Goal: Task Accomplishment & Management: Complete application form

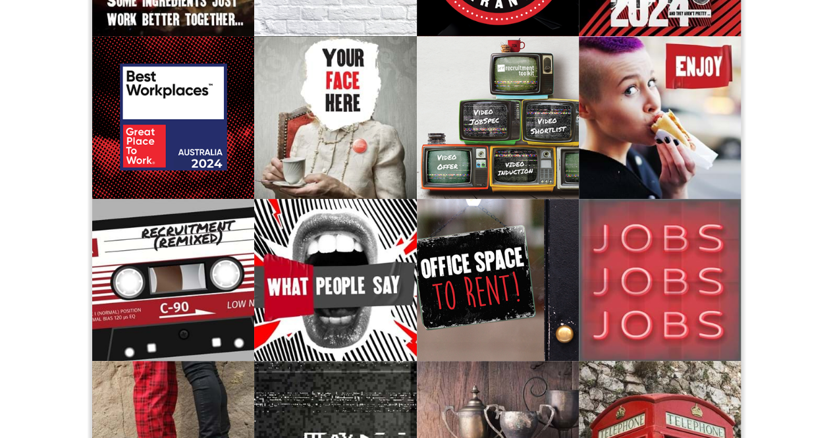
scroll to position [264, 0]
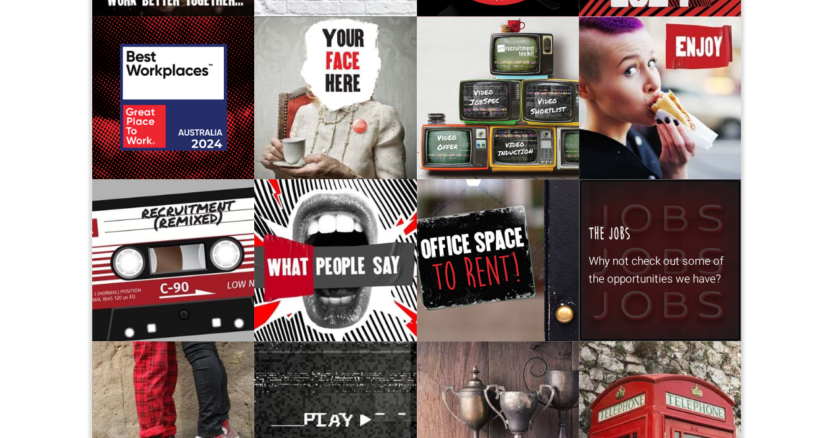
click at [630, 270] on p "Why not check out some of the opportunities we have?" at bounding box center [660, 270] width 143 height 36
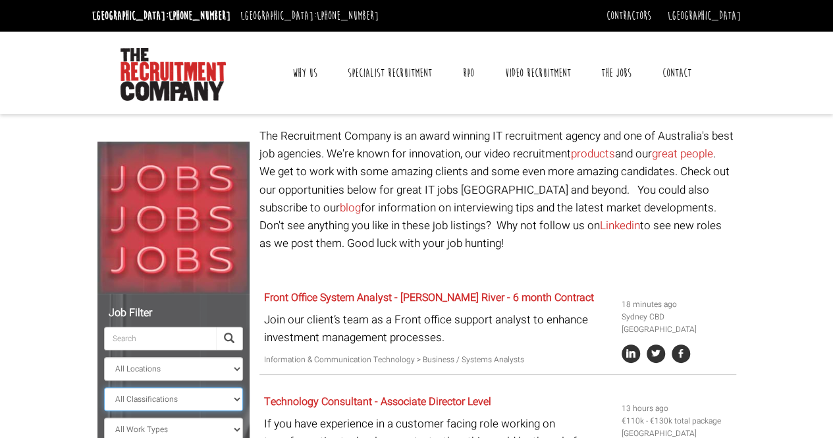
click at [238, 395] on select "All Classifications Banking & Financial Services Information & Communication Te…" at bounding box center [173, 399] width 139 height 24
drag, startPoint x: 65, startPoint y: 75, endPoint x: 66, endPoint y: 82, distance: 6.7
click at [66, 81] on header "Sydney: +61 2 8346 6700 Dublin: +353 1 697 2548 Contractors Timesheets Why Cont…" at bounding box center [416, 57] width 833 height 114
click at [665, 69] on link "Contact" at bounding box center [677, 73] width 49 height 33
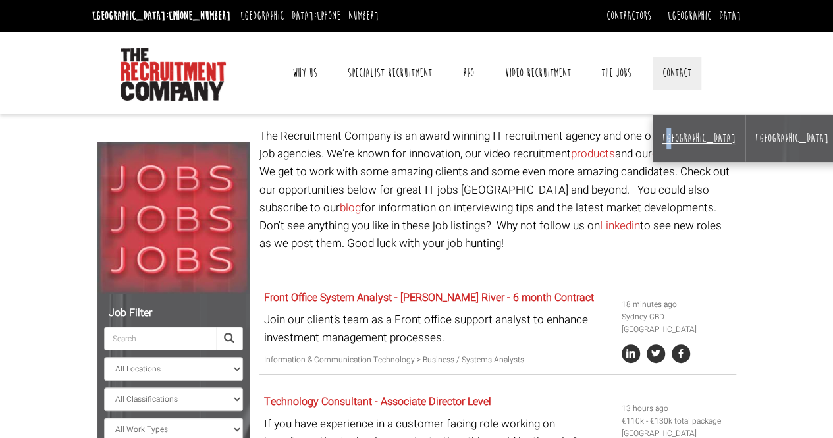
click at [668, 130] on li "[GEOGRAPHIC_DATA]" at bounding box center [699, 138] width 93 height 47
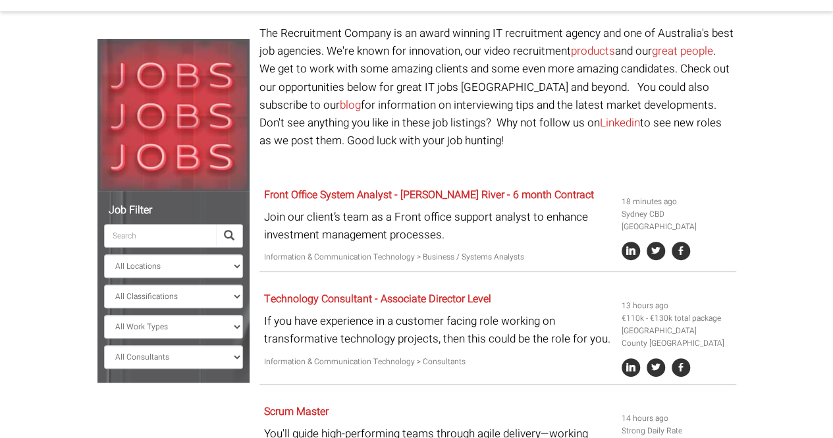
scroll to position [66, 0]
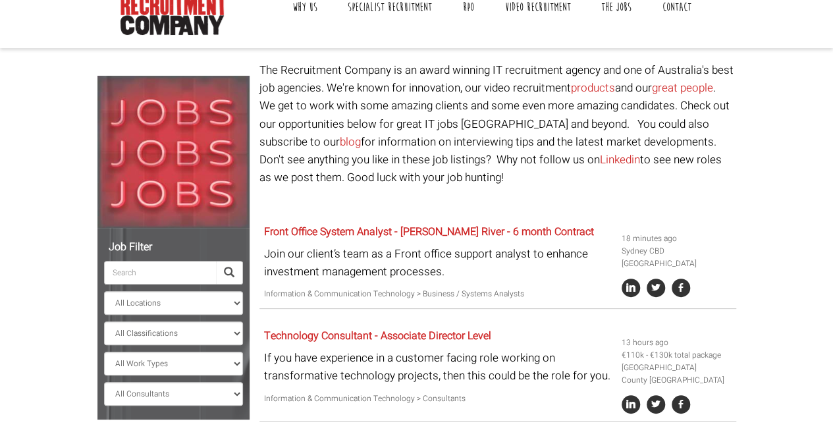
click at [673, 5] on link "Contact" at bounding box center [677, 7] width 49 height 33
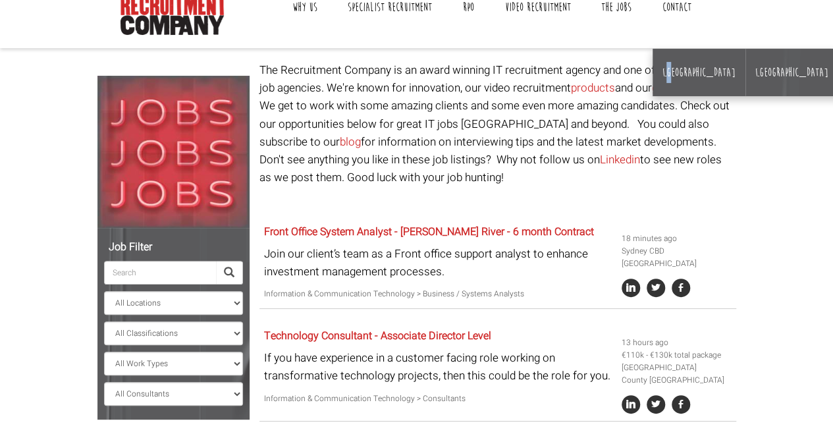
click at [679, 3] on link "Contact" at bounding box center [677, 7] width 49 height 33
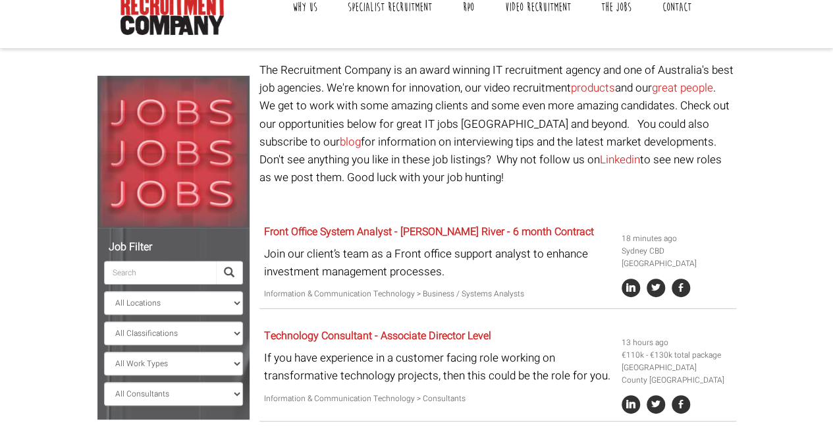
click at [677, 5] on link "Contact" at bounding box center [677, 7] width 49 height 33
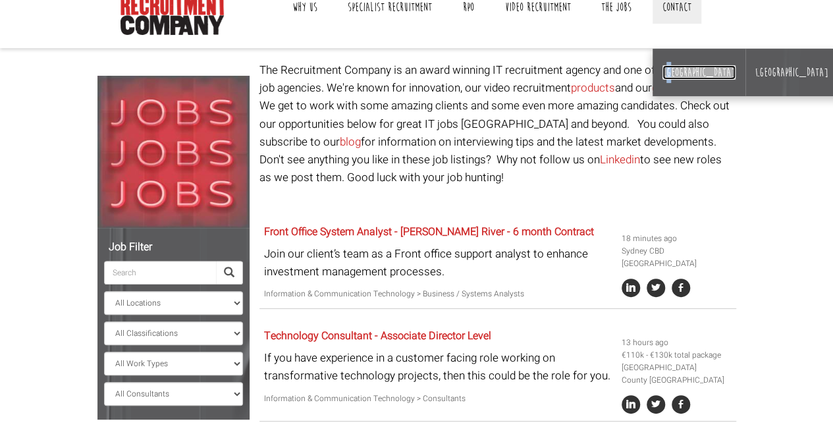
click at [670, 67] on link "[GEOGRAPHIC_DATA]" at bounding box center [699, 72] width 73 height 14
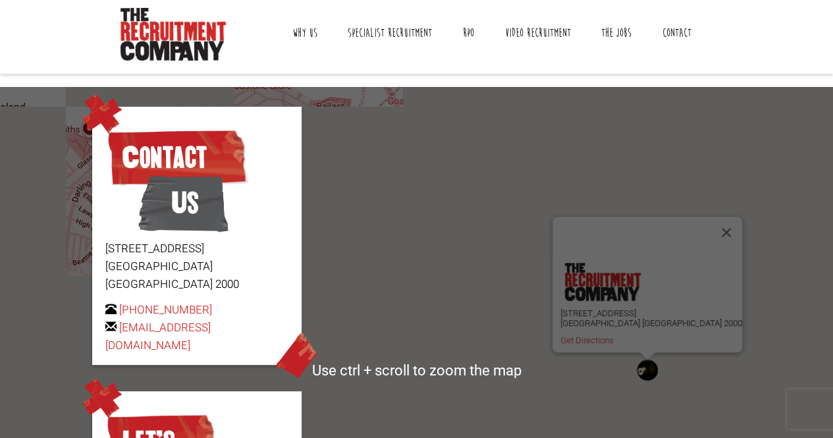
scroll to position [66, 0]
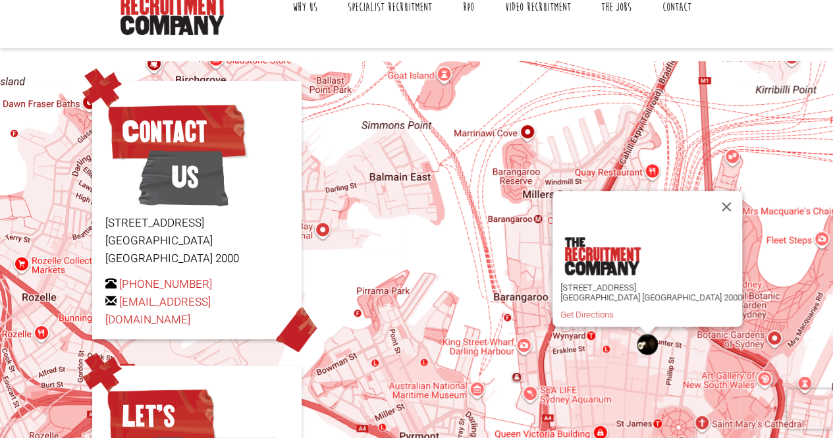
click at [711, 195] on button "Close" at bounding box center [727, 207] width 32 height 32
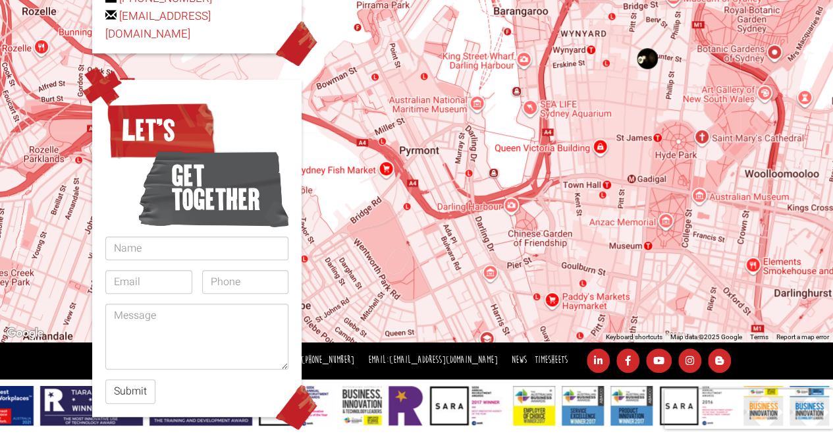
scroll to position [286, 0]
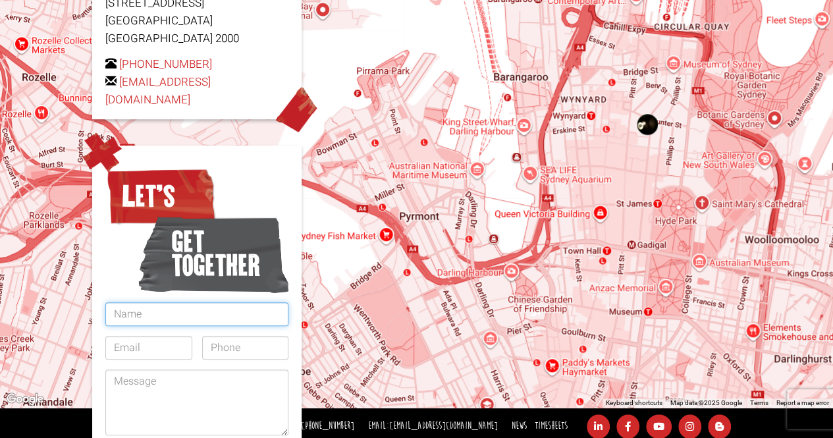
click at [154, 302] on input "text" at bounding box center [196, 314] width 183 height 24
type input "[PERSON_NAME]"
type input "[EMAIL_ADDRESS][DOMAIN_NAME]"
type input "0412486551"
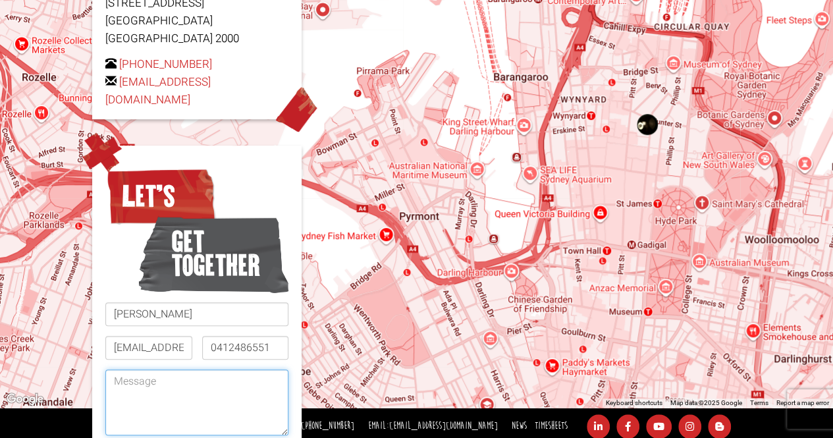
drag, startPoint x: 123, startPoint y: 368, endPoint x: 138, endPoint y: 364, distance: 15.5
click at [124, 370] on textarea at bounding box center [196, 403] width 183 height 66
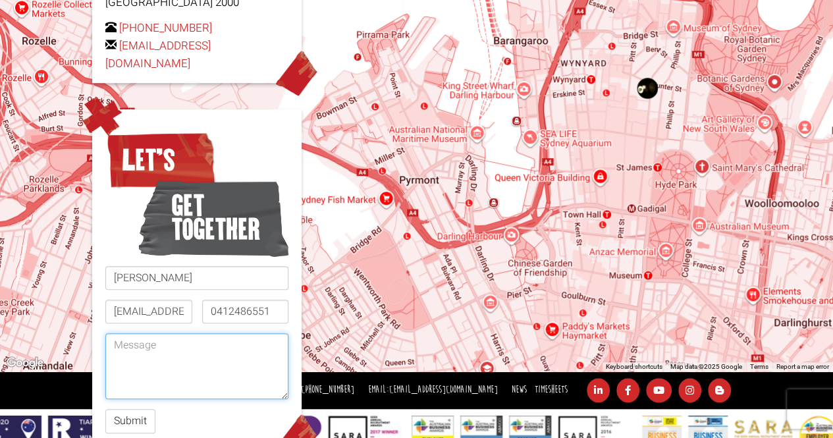
scroll to position [352, 0]
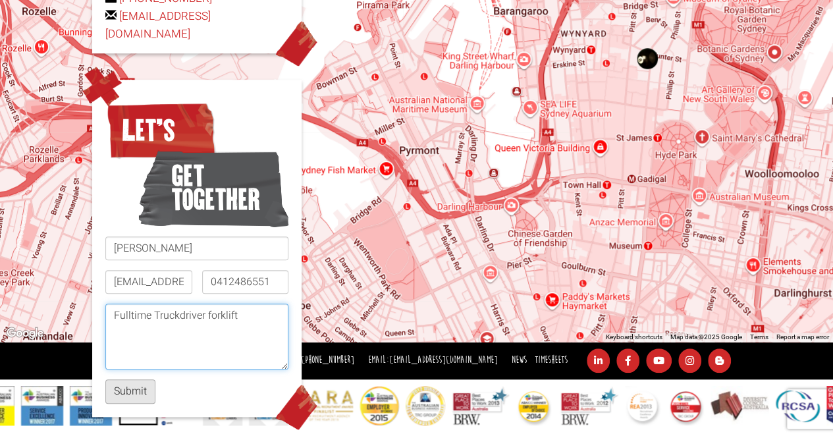
type textarea "Fulltime Truckdriver forklift"
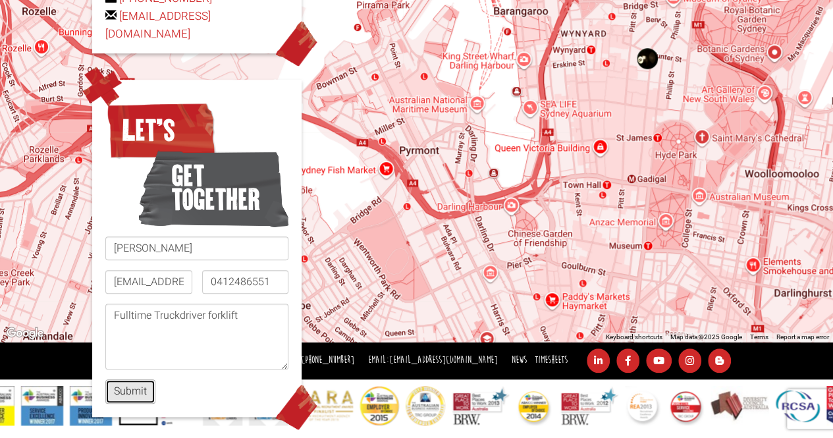
click at [142, 379] on button "Submit" at bounding box center [130, 391] width 50 height 24
